Goal: Task Accomplishment & Management: Use online tool/utility

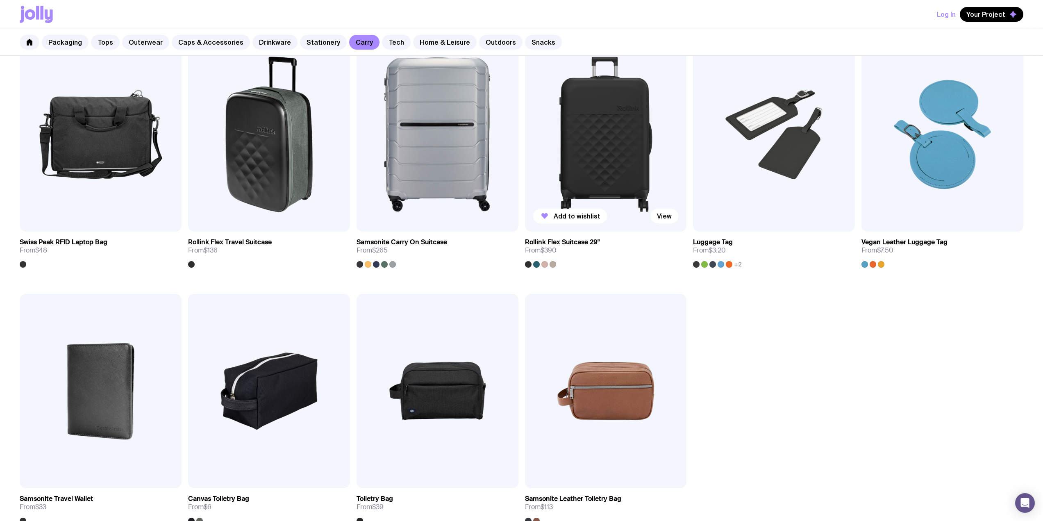
scroll to position [1311, 0]
